Goal: Navigation & Orientation: Find specific page/section

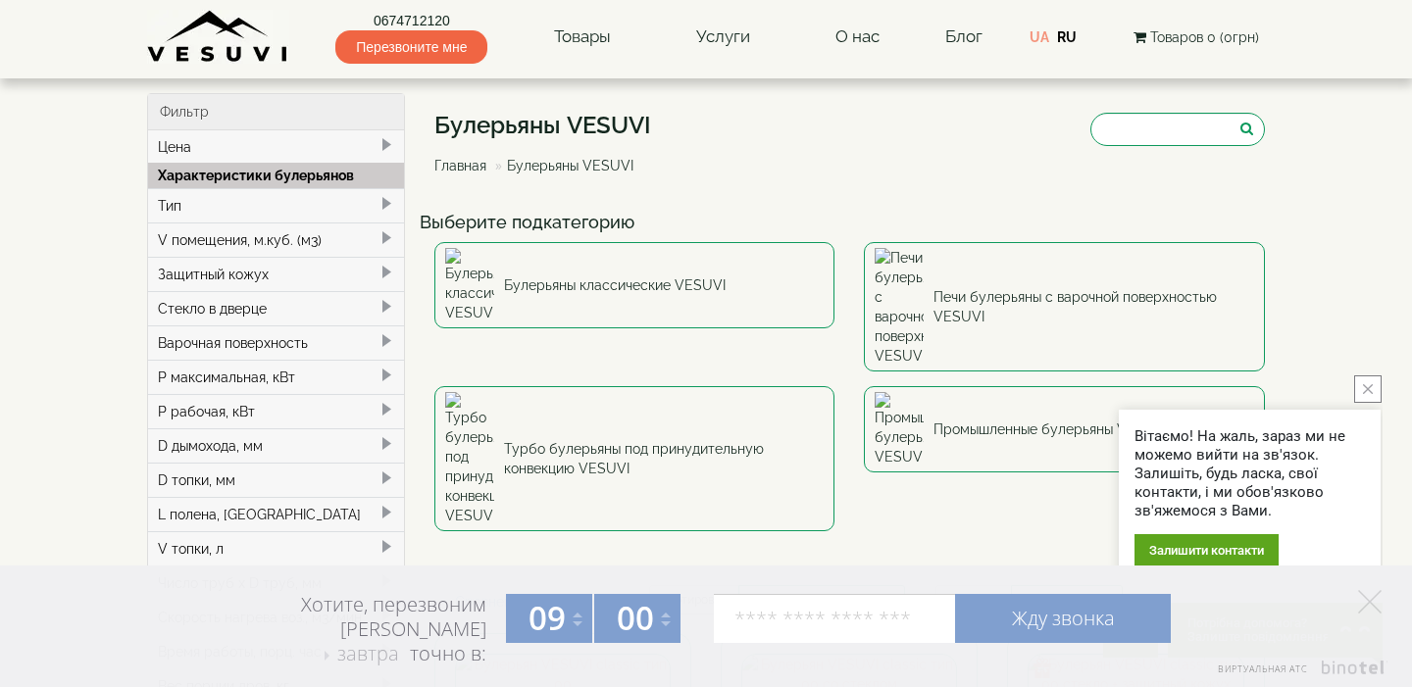
click at [191, 37] on img at bounding box center [218, 37] width 142 height 54
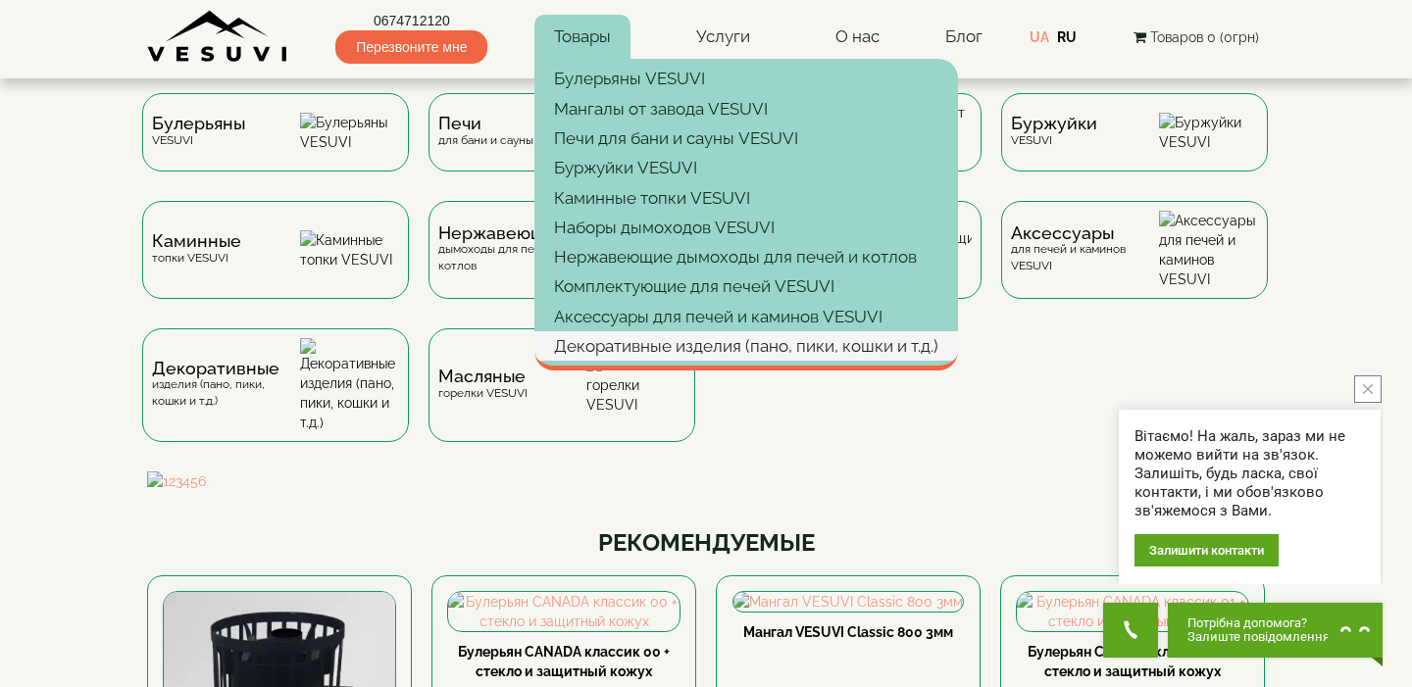
click at [687, 335] on link "Декоративные изделия (пано, пики, кошки и т.д.)" at bounding box center [746, 345] width 424 height 29
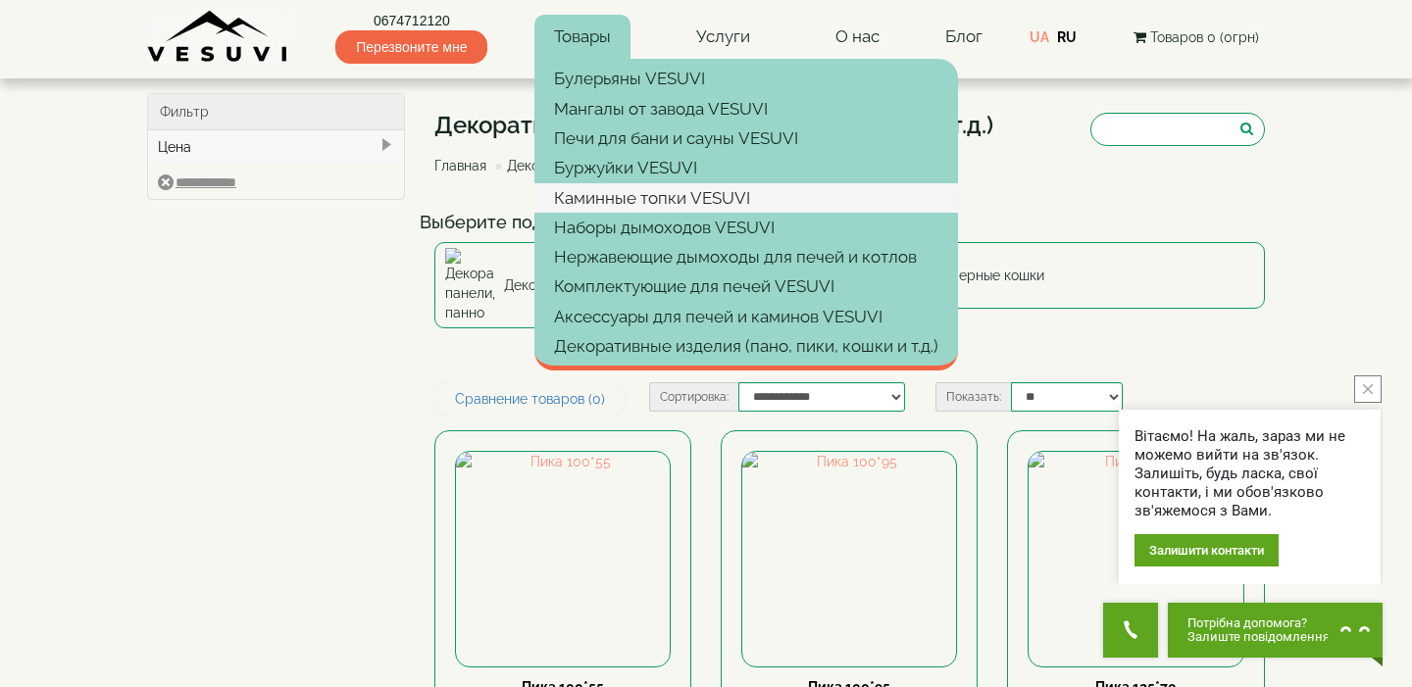
click at [663, 191] on link "Каминные топки VESUVI" at bounding box center [746, 197] width 424 height 29
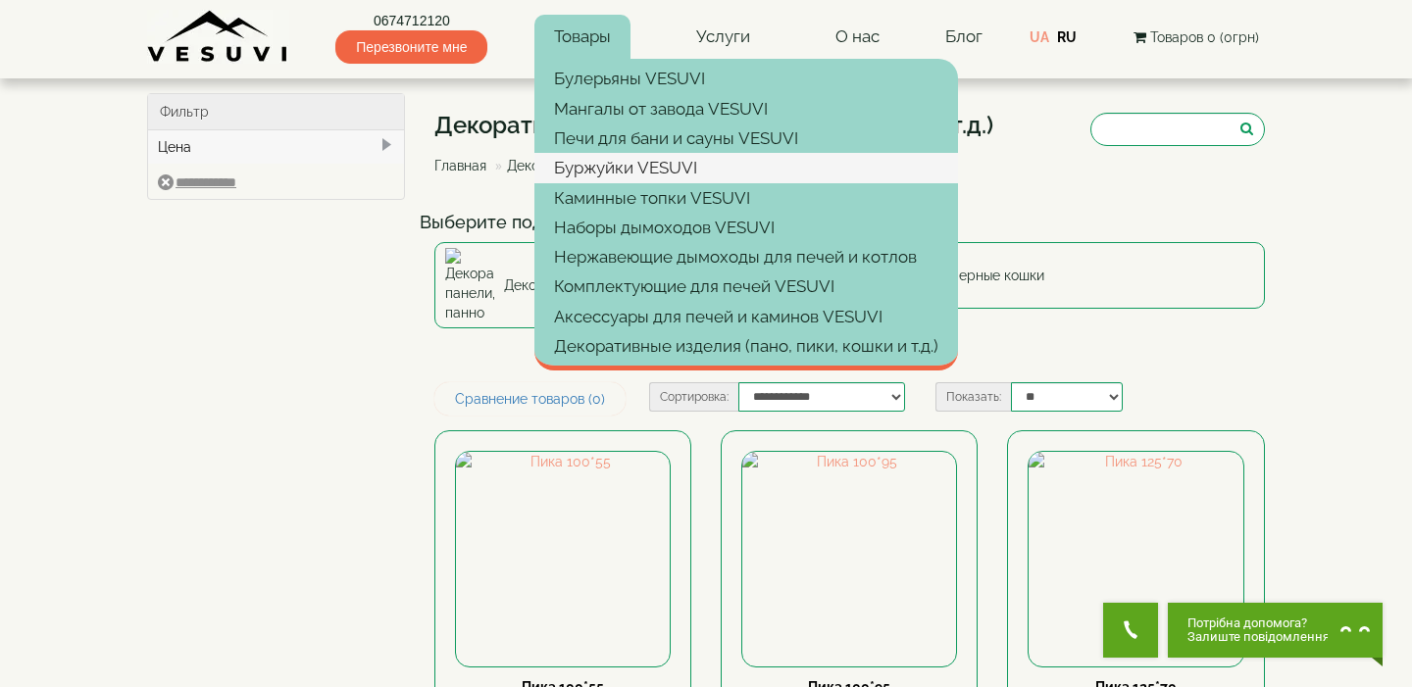
click at [620, 169] on link "Буржуйки VESUVI" at bounding box center [746, 167] width 424 height 29
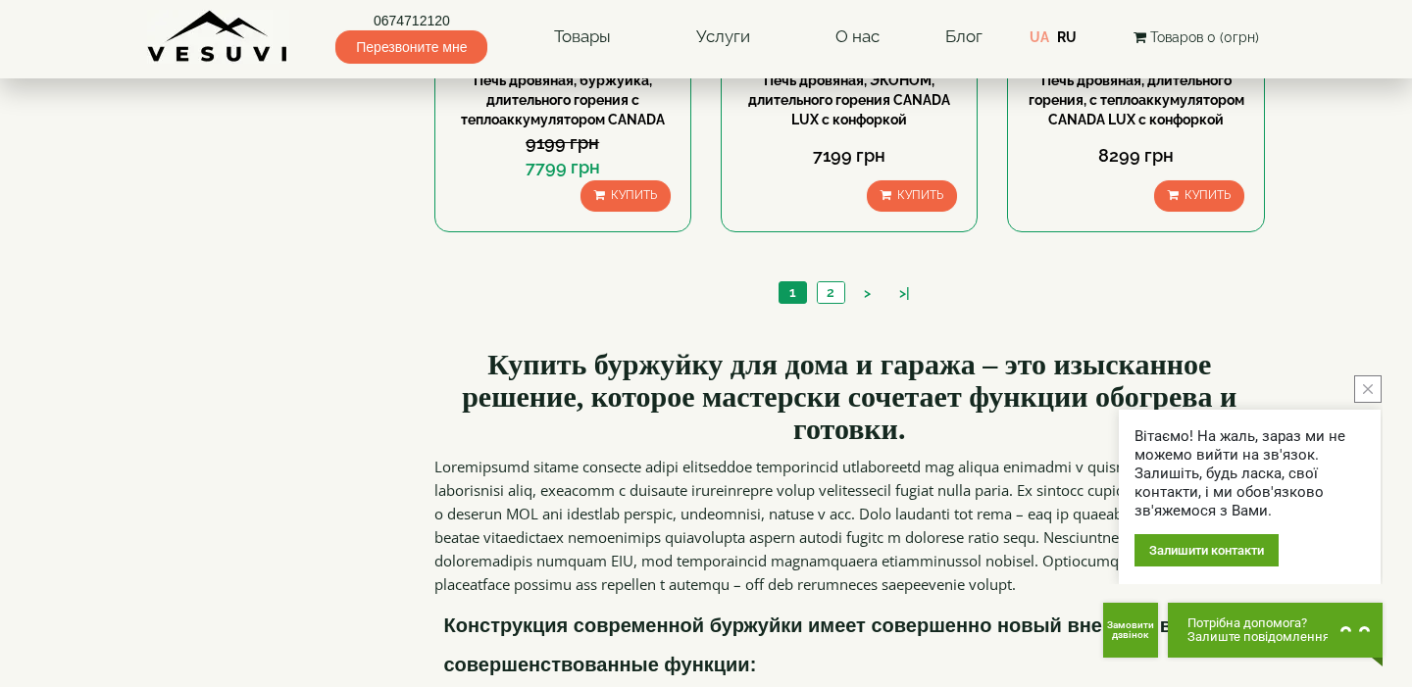
scroll to position [2227, 0]
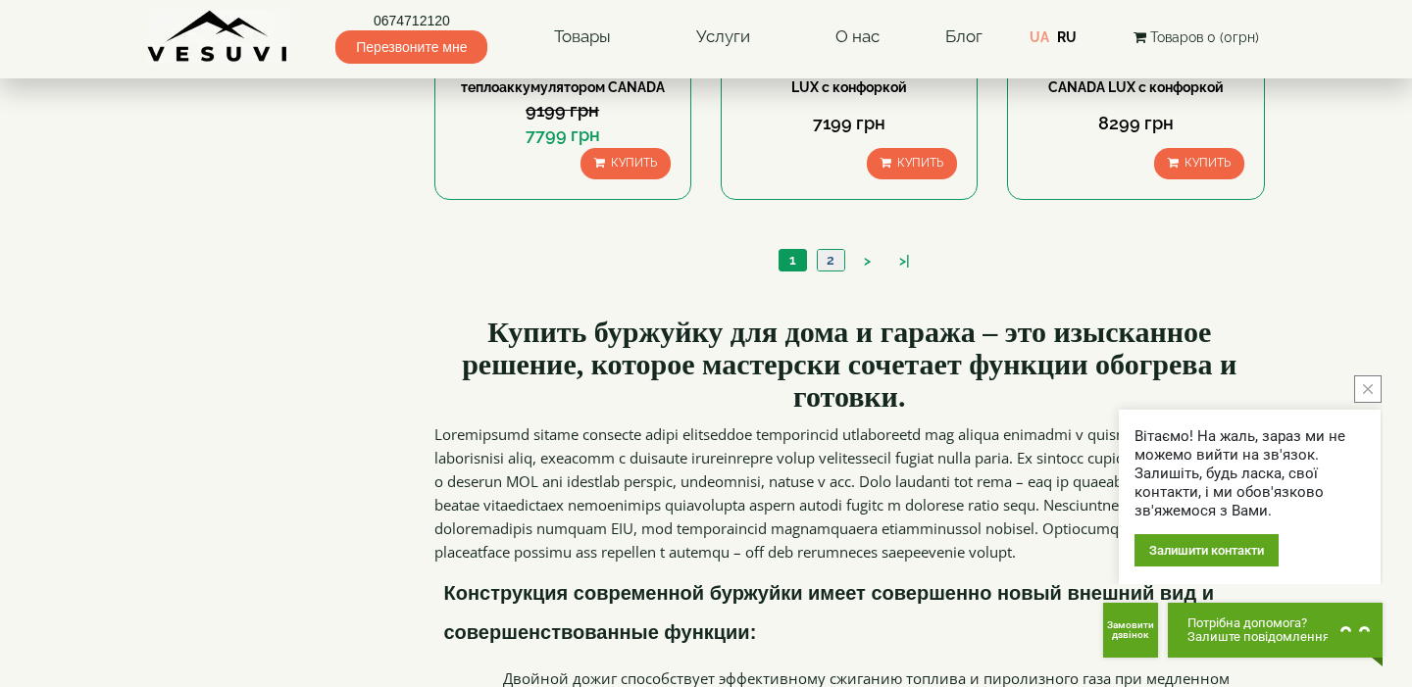
click at [836, 271] on link "2" at bounding box center [830, 260] width 27 height 21
